Goal: Task Accomplishment & Management: Complete application form

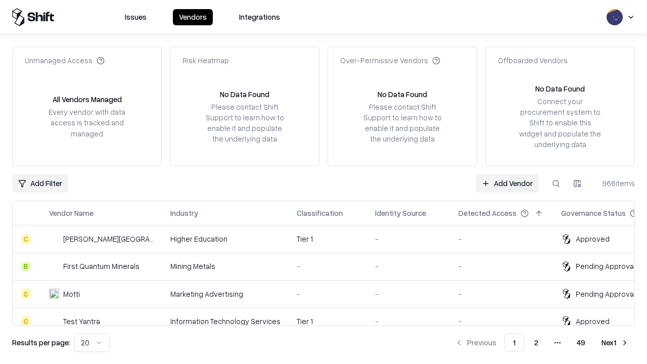
click at [507, 183] on link "Add Vendor" at bounding box center [507, 183] width 63 height 18
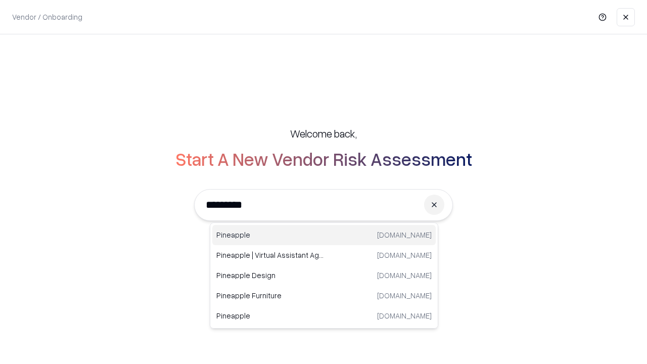
click at [324, 235] on div "Pineapple [DOMAIN_NAME]" at bounding box center [323, 235] width 223 height 20
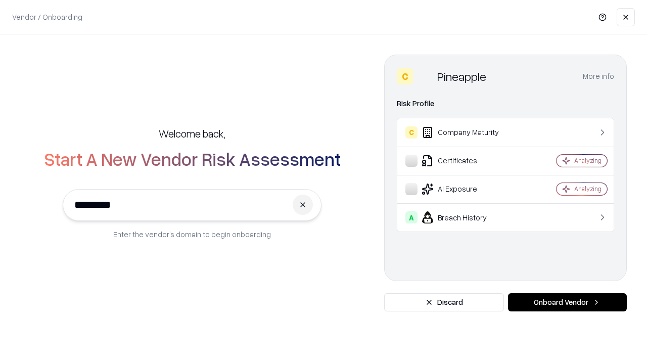
type input "*********"
click at [567, 302] on button "Onboard Vendor" at bounding box center [567, 302] width 119 height 18
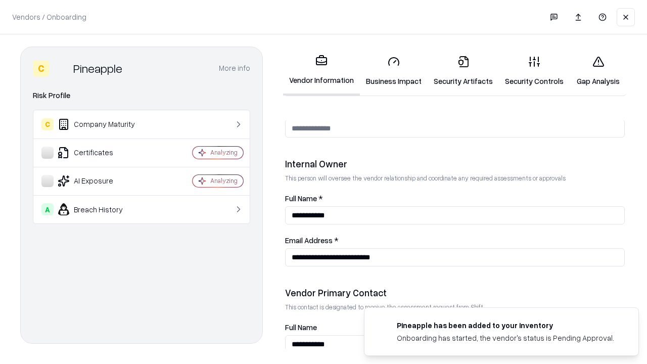
scroll to position [524, 0]
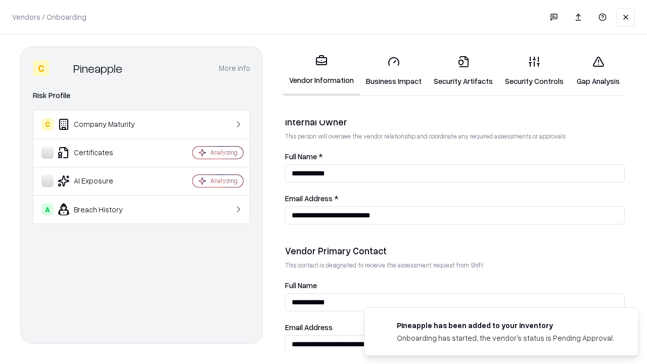
click at [463, 71] on link "Security Artifacts" at bounding box center [463, 71] width 71 height 47
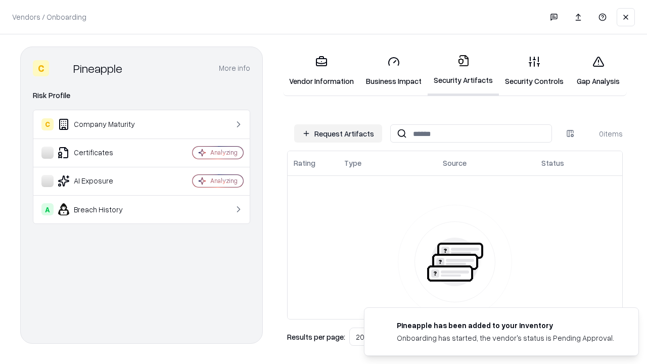
click at [338, 133] on button "Request Artifacts" at bounding box center [338, 133] width 88 height 18
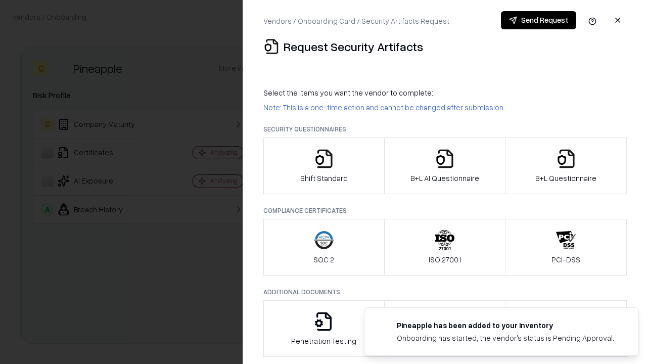
click at [566, 166] on icon "button" at bounding box center [566, 159] width 20 height 20
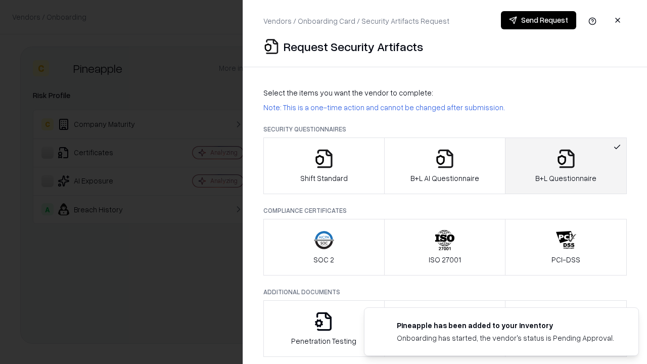
click at [444, 166] on icon "button" at bounding box center [445, 159] width 20 height 20
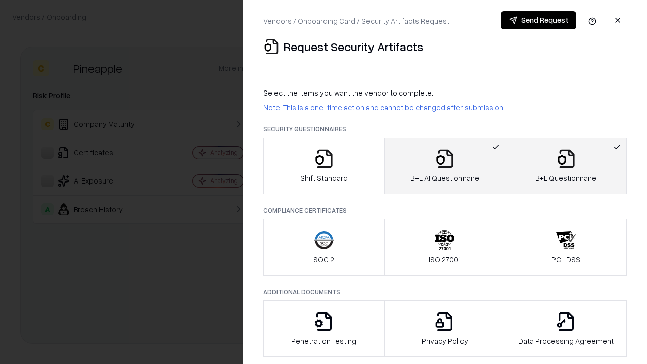
click at [538, 20] on button "Send Request" at bounding box center [538, 20] width 75 height 18
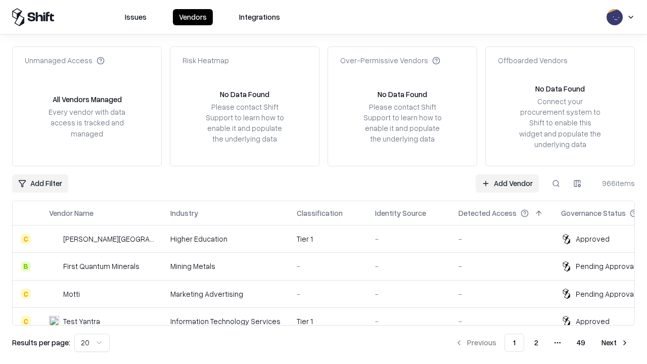
click at [556, 183] on button at bounding box center [556, 183] width 18 height 18
type input "*********"
click at [330, 343] on div "Tier 1" at bounding box center [328, 348] width 62 height 11
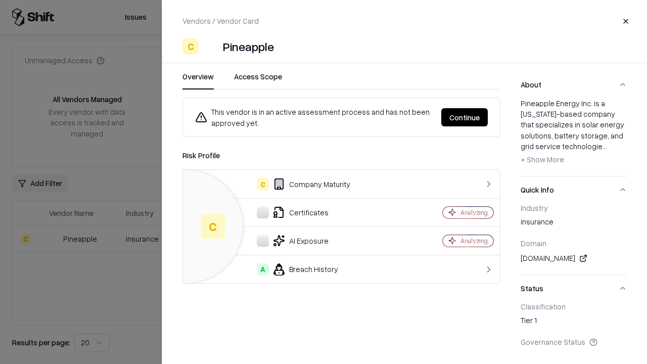
click at [464, 117] on button "Continue" at bounding box center [464, 117] width 46 height 18
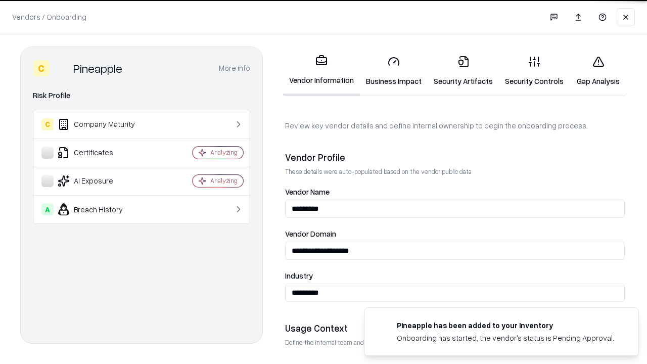
click at [463, 71] on link "Security Artifacts" at bounding box center [463, 71] width 71 height 47
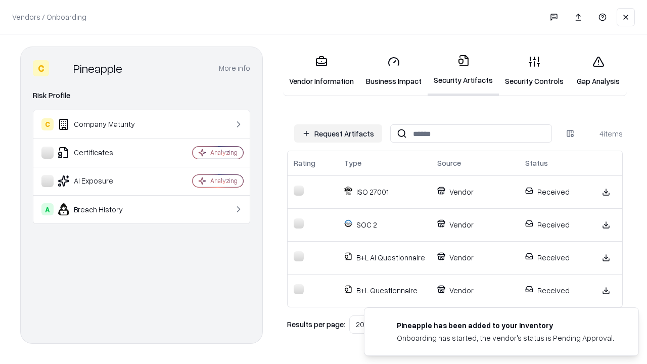
click at [598, 71] on link "Gap Analysis" at bounding box center [598, 71] width 57 height 47
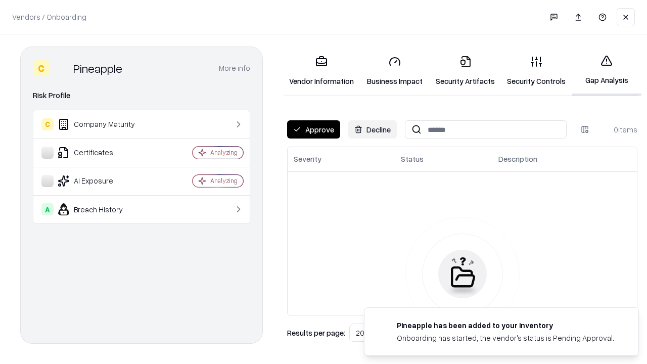
click at [313, 129] on button "Approve" at bounding box center [313, 129] width 53 height 18
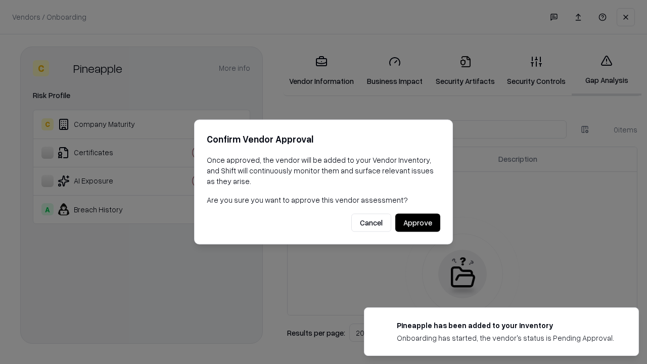
click at [417, 222] on button "Approve" at bounding box center [417, 223] width 45 height 18
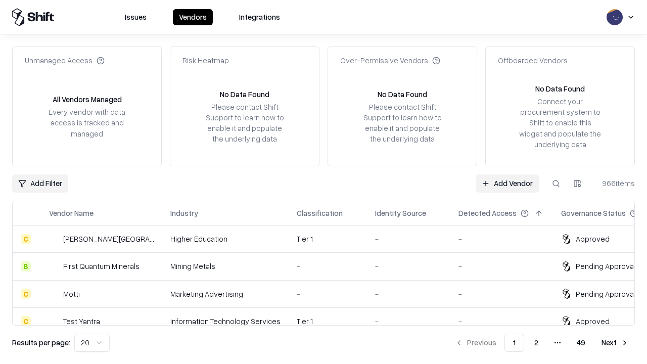
type input "*********"
click at [507, 183] on link "Add Vendor" at bounding box center [507, 183] width 63 height 18
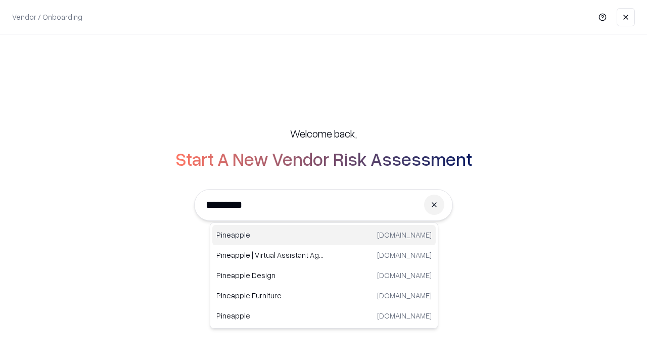
click at [324, 235] on div "Pineapple [DOMAIN_NAME]" at bounding box center [323, 235] width 223 height 20
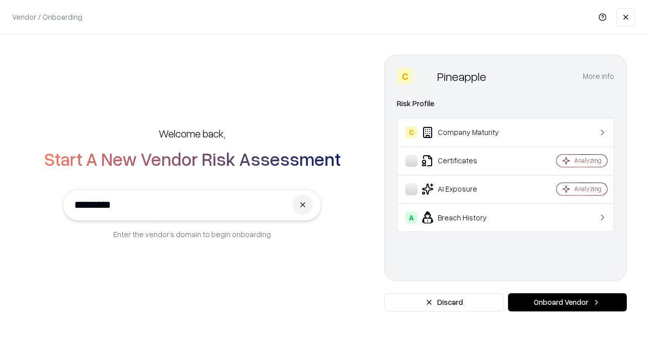
type input "*********"
click at [567, 302] on button "Onboard Vendor" at bounding box center [567, 302] width 119 height 18
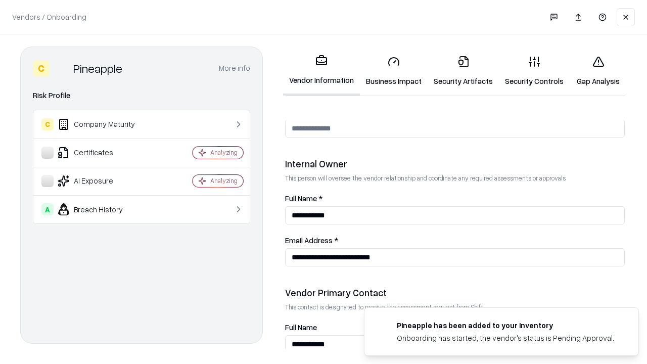
scroll to position [524, 0]
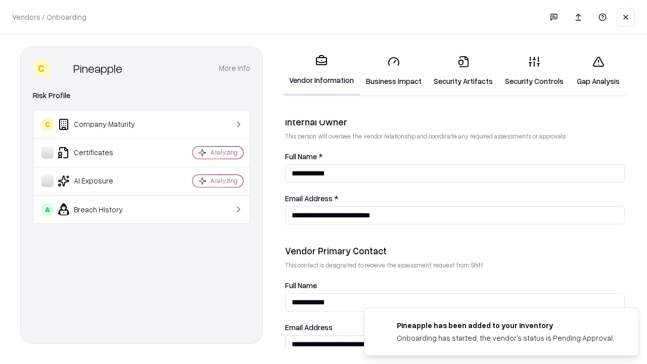
click at [598, 71] on link "Gap Analysis" at bounding box center [598, 71] width 57 height 47
